Goal: Book appointment/travel/reservation

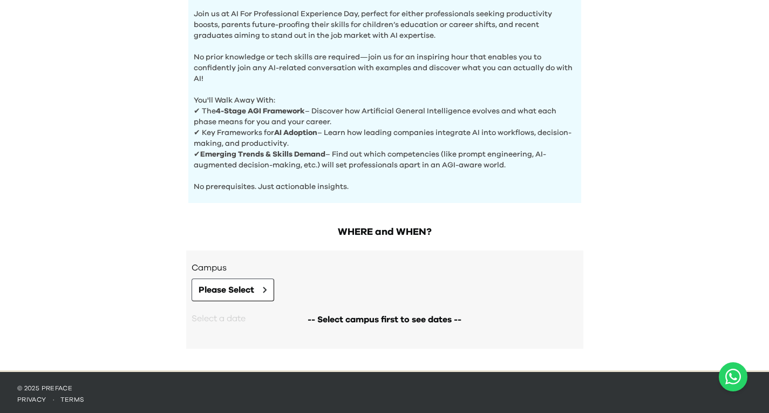
scroll to position [375, 0]
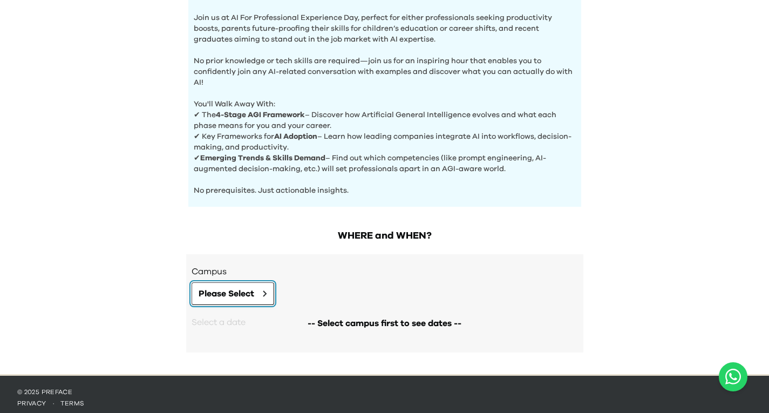
click at [267, 291] on icon at bounding box center [265, 293] width 4 height 6
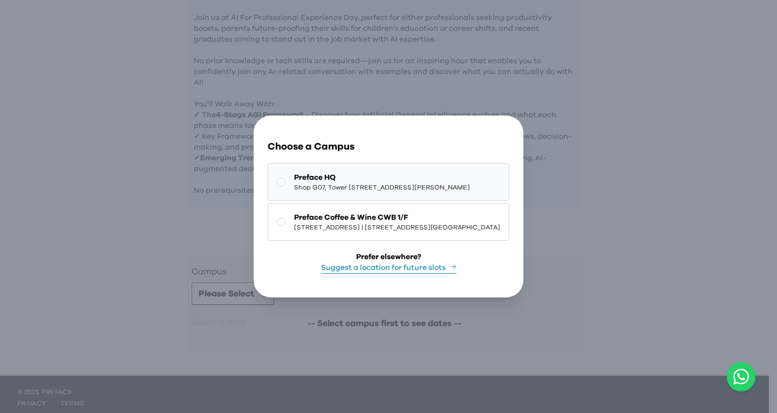
click at [386, 183] on span "Shop G07, Tower [STREET_ADDRESS][PERSON_NAME]" at bounding box center [382, 187] width 176 height 9
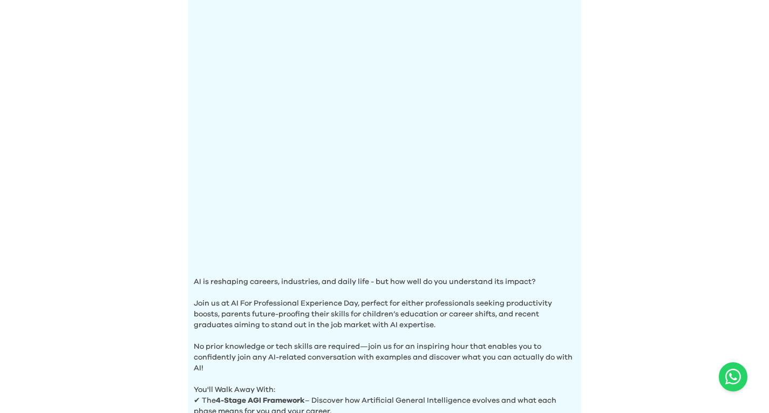
scroll to position [0, 0]
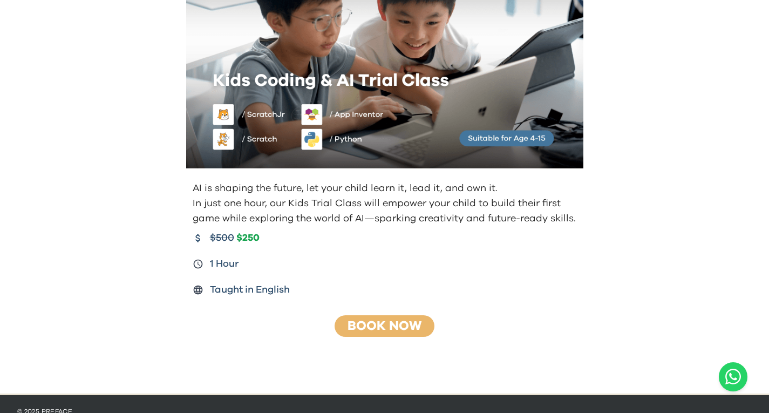
scroll to position [122, 0]
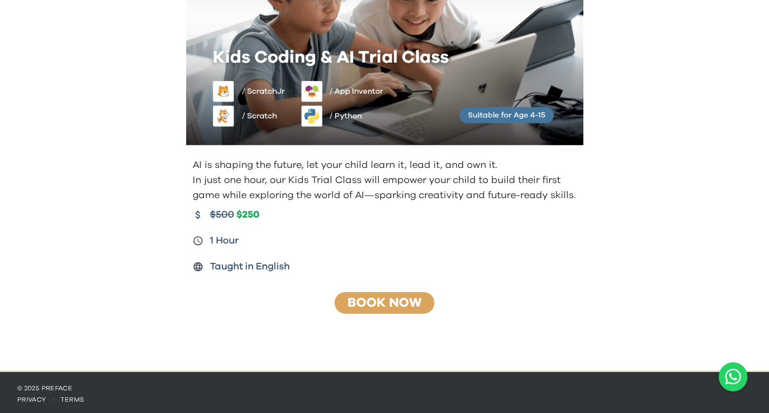
click at [397, 304] on link "Book Now" at bounding box center [384, 302] width 74 height 13
